Goal: Information Seeking & Learning: Learn about a topic

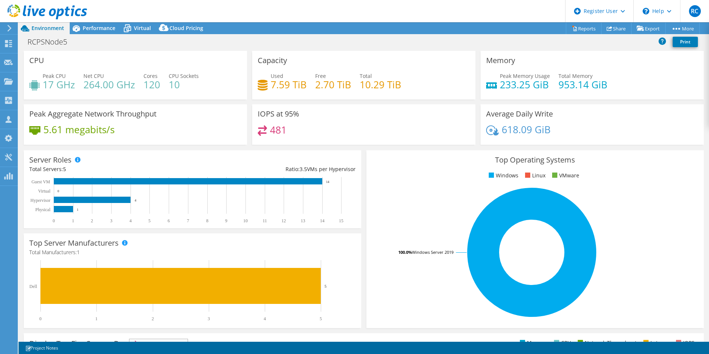
select select "USD"
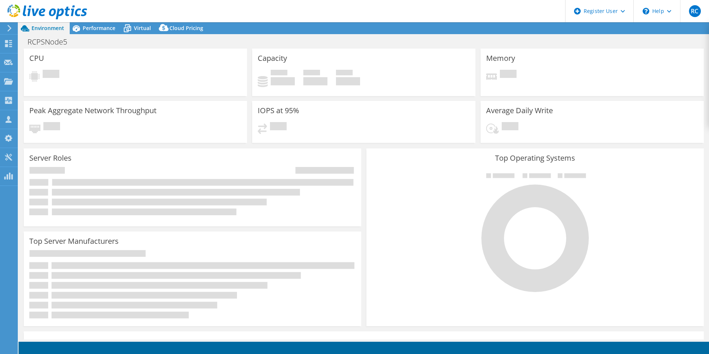
select select "USD"
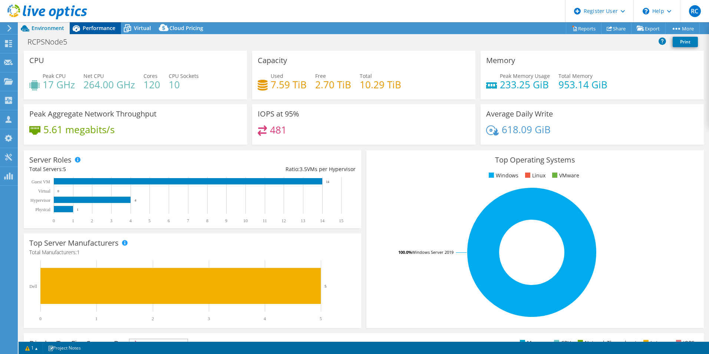
click at [90, 26] on span "Performance" at bounding box center [99, 27] width 33 height 7
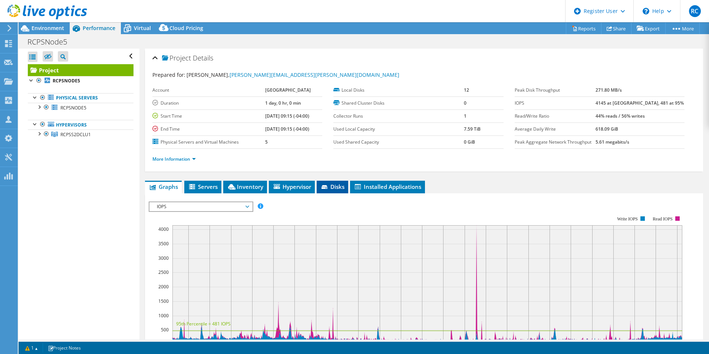
click at [343, 188] on span "Disks" at bounding box center [332, 186] width 24 height 7
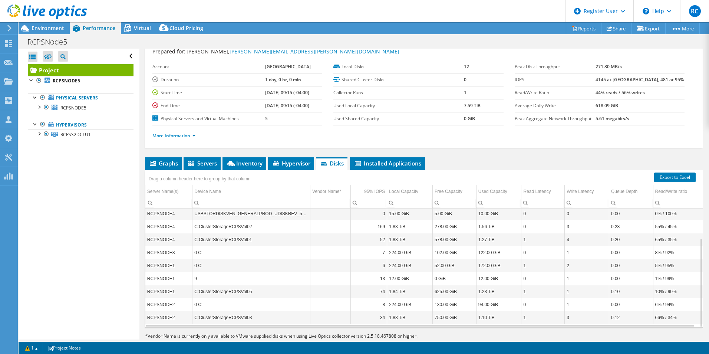
scroll to position [40, 0]
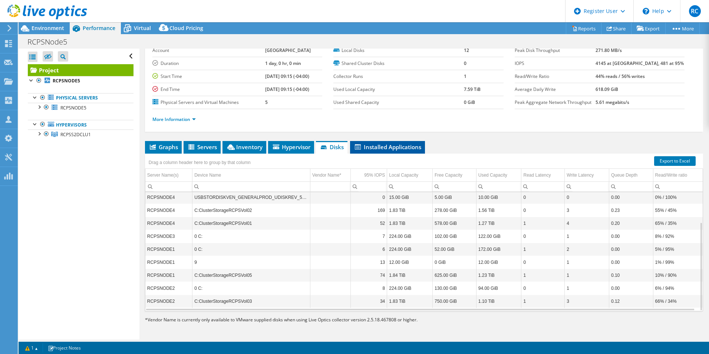
click at [390, 146] on span "Installed Applications" at bounding box center [387, 146] width 67 height 7
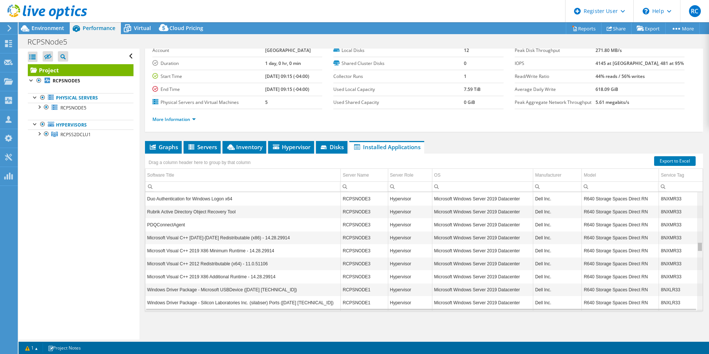
click at [697, 245] on div "Data grid" at bounding box center [699, 246] width 4 height 8
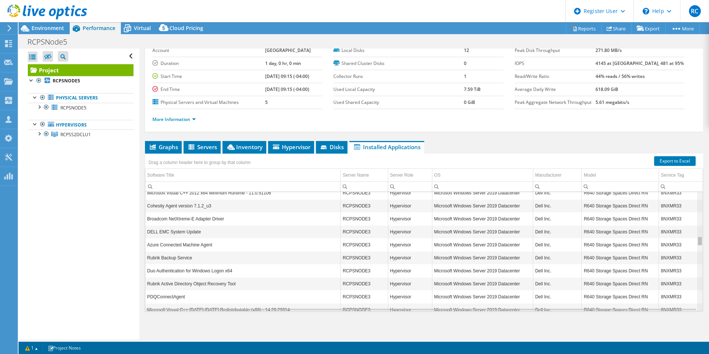
scroll to position [533, 0]
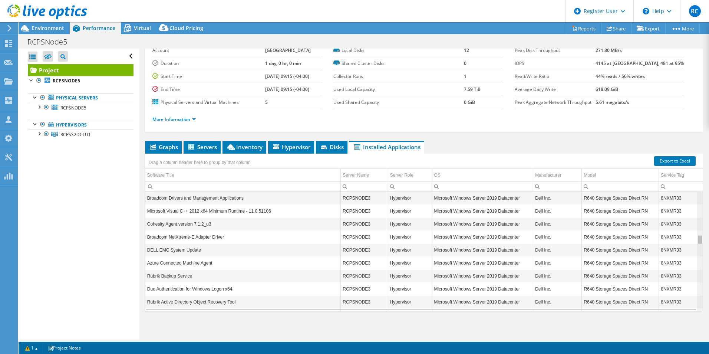
drag, startPoint x: 695, startPoint y: 248, endPoint x: 693, endPoint y: 237, distance: 11.2
click at [693, 237] on body "RC Dell User Riley Cherkes Riley.Cherkes@dell.com Dell My Profile Log Out \n He…" at bounding box center [354, 177] width 709 height 354
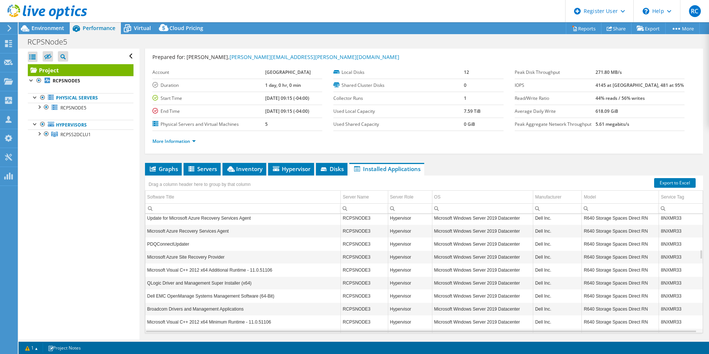
scroll to position [0, 0]
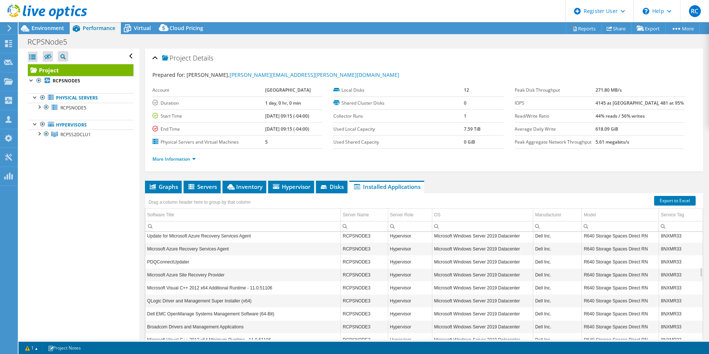
drag, startPoint x: 447, startPoint y: 127, endPoint x: 474, endPoint y: 143, distance: 31.2
click at [474, 143] on tbody "Local Disks 12 Shared Cluster Disks 0 Collector Runs 1 Used Local Capacity 7.59…" at bounding box center [418, 116] width 170 height 65
drag, startPoint x: 474, startPoint y: 143, endPoint x: 467, endPoint y: 154, distance: 13.6
click at [467, 154] on ul "More Information" at bounding box center [423, 158] width 543 height 10
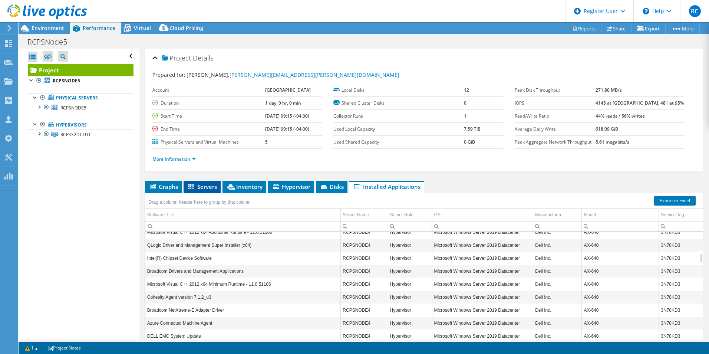
click at [203, 185] on span "Servers" at bounding box center [202, 186] width 30 height 7
